Goal: Task Accomplishment & Management: Complete application form

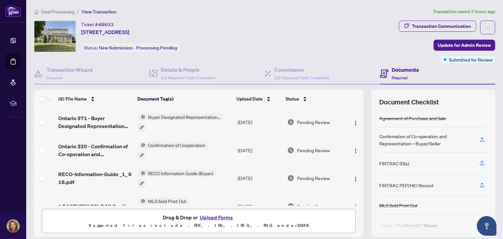
scroll to position [70, 0]
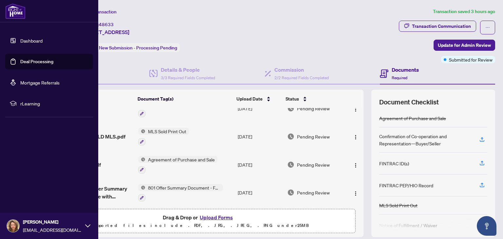
click at [34, 63] on link "Deal Processing" at bounding box center [36, 62] width 33 height 6
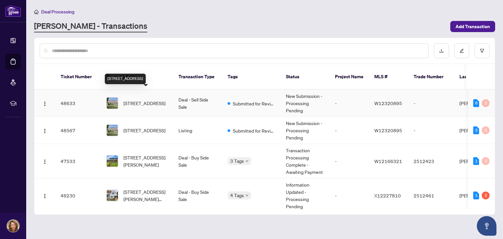
click at [137, 100] on span "[STREET_ADDRESS]" at bounding box center [144, 103] width 42 height 7
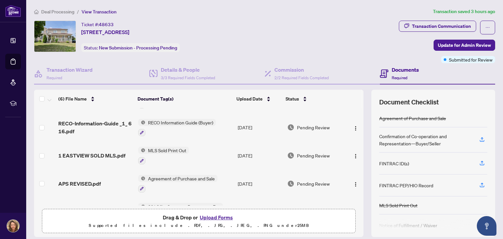
scroll to position [56, 0]
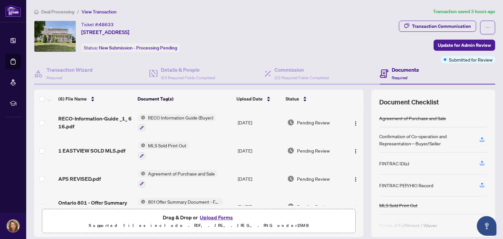
click at [217, 216] on button "Upload Forms" at bounding box center [216, 217] width 37 height 9
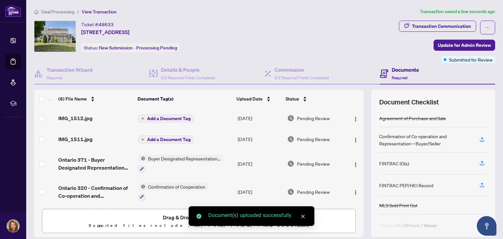
scroll to position [0, 0]
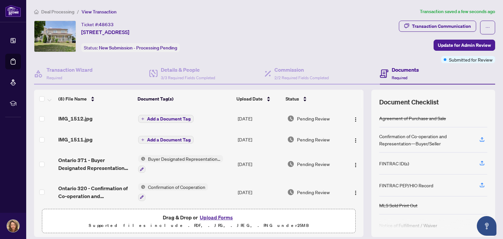
click at [165, 117] on span "Add a Document Tag" at bounding box center [169, 119] width 44 height 5
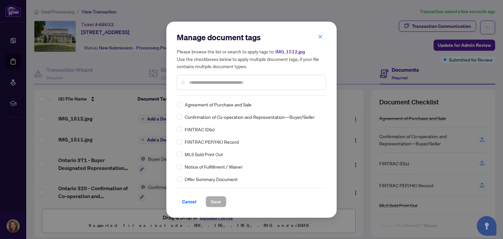
click at [246, 94] on div "Manage document tags Please browse the list or search to apply tags to: IMG_151…" at bounding box center [251, 64] width 149 height 64
click at [245, 82] on input "text" at bounding box center [255, 82] width 132 height 7
type input "*****"
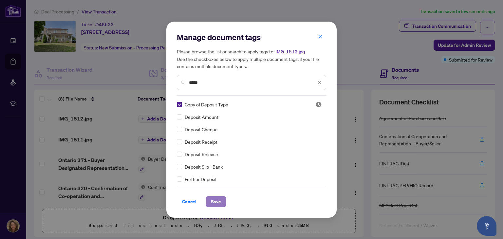
click at [216, 203] on span "Save" at bounding box center [216, 201] width 10 height 10
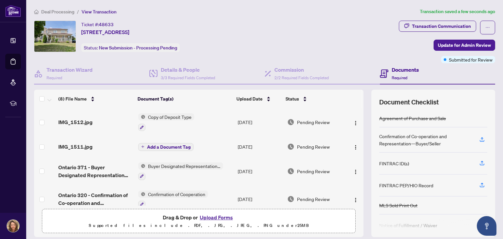
click at [168, 145] on span "Add a Document Tag" at bounding box center [169, 147] width 44 height 5
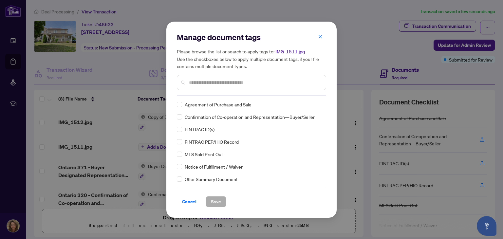
click at [272, 82] on input "text" at bounding box center [255, 82] width 132 height 7
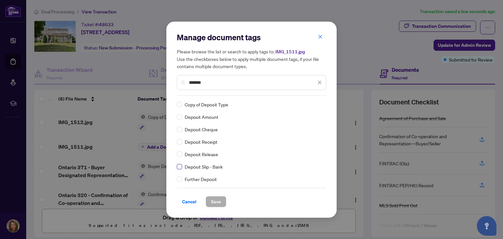
type input "*******"
click at [218, 201] on span "Save" at bounding box center [216, 201] width 10 height 10
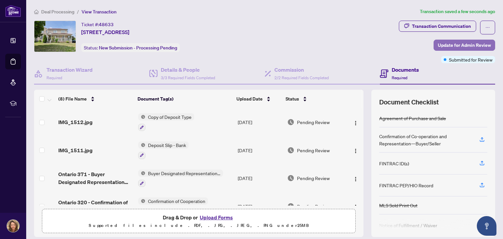
click at [446, 45] on span "Update for Admin Review" at bounding box center [464, 45] width 53 height 10
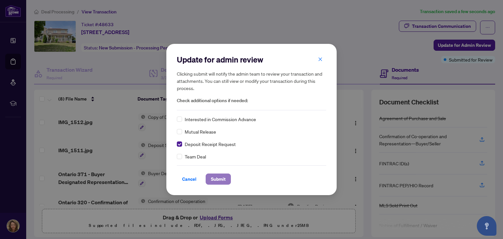
click at [215, 179] on span "Submit" at bounding box center [218, 179] width 15 height 10
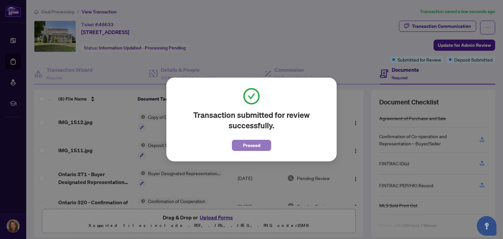
click at [246, 146] on span "Proceed" at bounding box center [251, 145] width 17 height 10
